Goal: Information Seeking & Learning: Learn about a topic

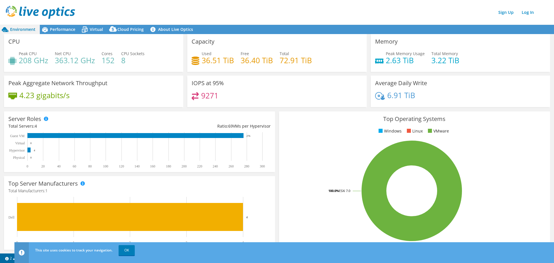
scroll to position [87, 0]
click at [127, 250] on link "OK" at bounding box center [127, 250] width 16 height 10
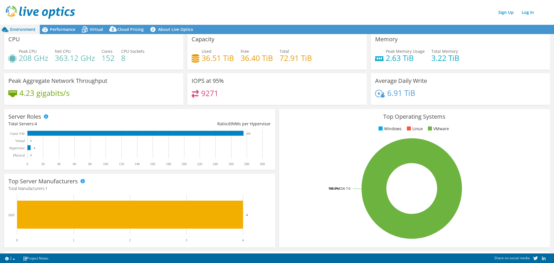
scroll to position [0, 0]
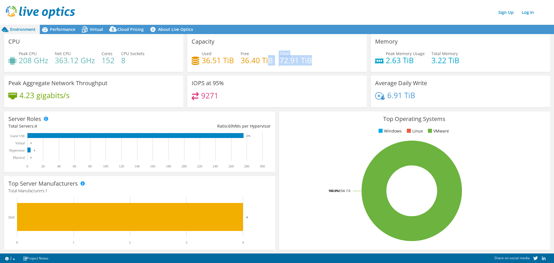
drag, startPoint x: 318, startPoint y: 58, endPoint x: 255, endPoint y: 61, distance: 63.3
click at [257, 61] on div "Used 36.51 TiB Free 36.40 TiB Total 72.91 TiB" at bounding box center [277, 60] width 171 height 19
click at [273, 63] on div "Used 36.51 TiB Free 36.40 TiB Total 72.91 TiB" at bounding box center [277, 60] width 171 height 19
drag, startPoint x: 273, startPoint y: 17, endPoint x: 206, endPoint y: 18, distance: 66.7
click at [256, 18] on div "Sign Up Log In" at bounding box center [283, 12] width 554 height 13
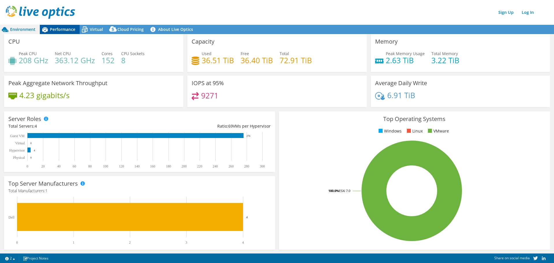
click at [55, 29] on span "Performance" at bounding box center [62, 29] width 25 height 5
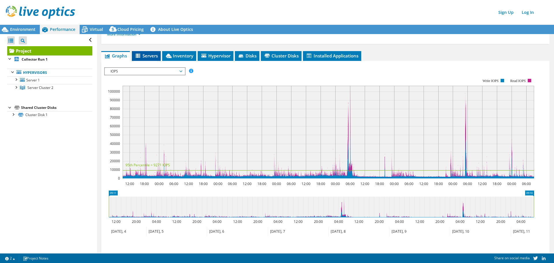
click at [151, 53] on span "Servers" at bounding box center [146, 56] width 23 height 6
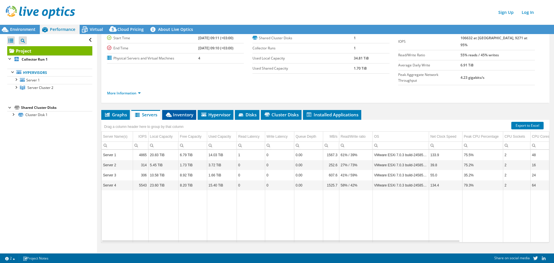
click at [191, 112] on span "Inventory" at bounding box center [179, 115] width 28 height 6
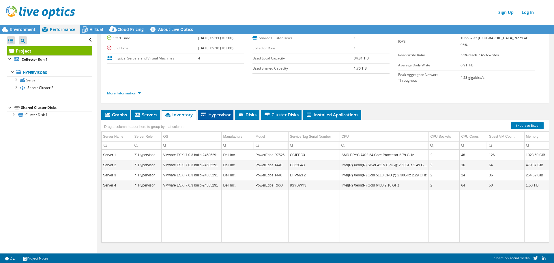
click at [231, 112] on span "Hypervisor" at bounding box center [216, 115] width 30 height 6
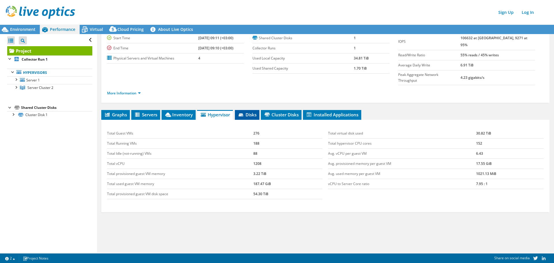
click at [252, 112] on span "Disks" at bounding box center [247, 115] width 19 height 6
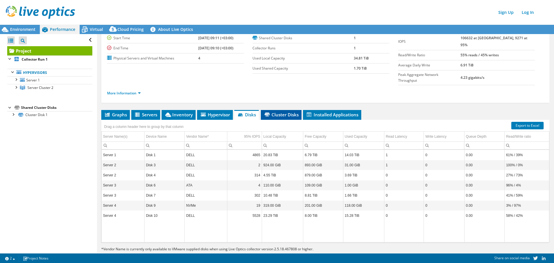
click at [282, 112] on span "Cluster Disks" at bounding box center [281, 115] width 35 height 6
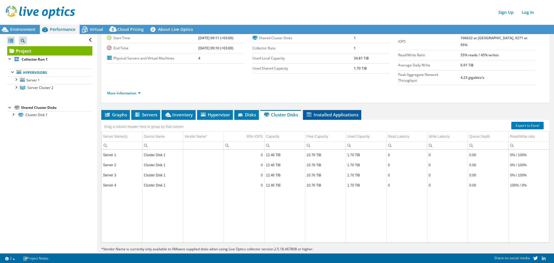
click at [329, 112] on span "Installed Applications" at bounding box center [332, 115] width 53 height 6
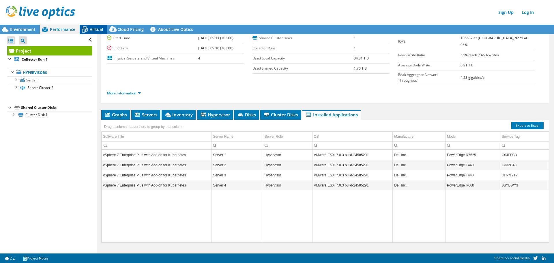
click at [93, 28] on span "Virtual" at bounding box center [96, 29] width 13 height 5
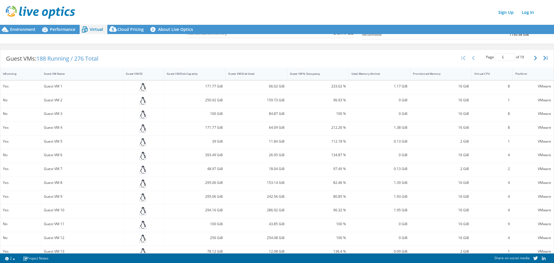
scroll to position [0, 0]
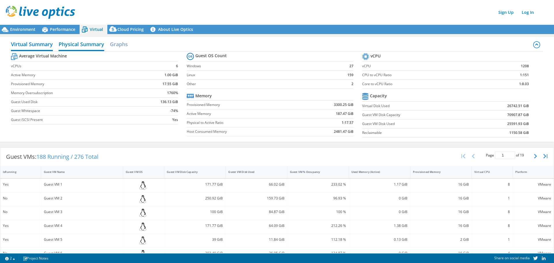
click at [95, 43] on h2 "Physical Summary" at bounding box center [82, 44] width 46 height 13
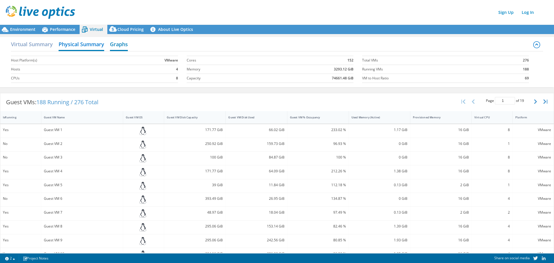
click at [121, 45] on h2 "Graphs" at bounding box center [119, 44] width 18 height 13
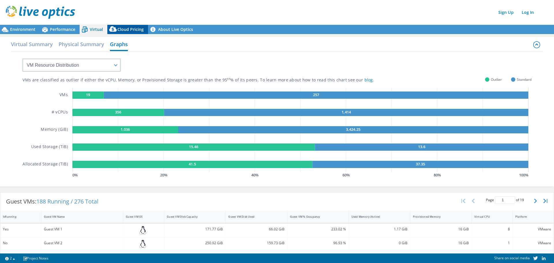
click at [137, 30] on span "Cloud Pricing" at bounding box center [131, 29] width 26 height 5
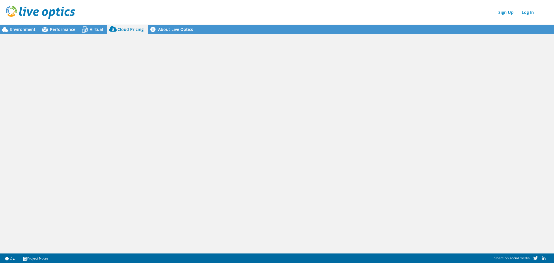
drag, startPoint x: 118, startPoint y: 94, endPoint x: 138, endPoint y: 90, distance: 20.8
click at [124, 94] on div at bounding box center [277, 143] width 554 height 219
click at [180, 30] on link "About Live Optics" at bounding box center [172, 29] width 49 height 9
click at [16, 29] on span "Environment" at bounding box center [22, 29] width 25 height 5
